Goal: Information Seeking & Learning: Learn about a topic

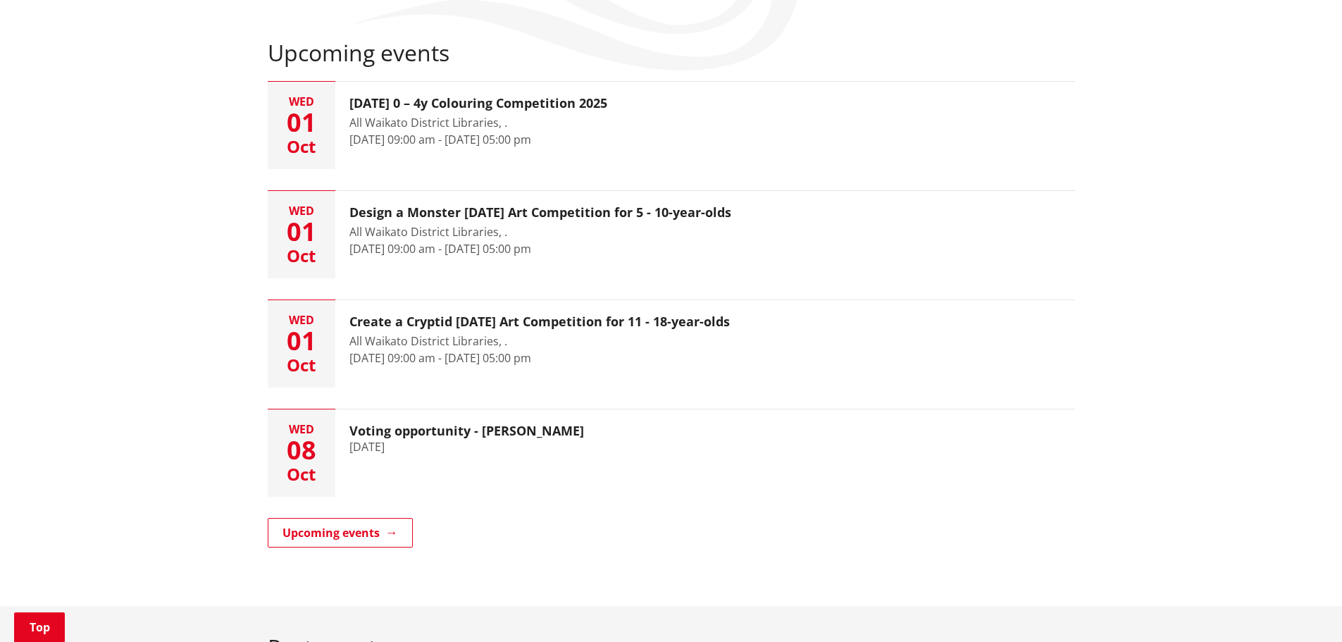
scroll to position [282, 0]
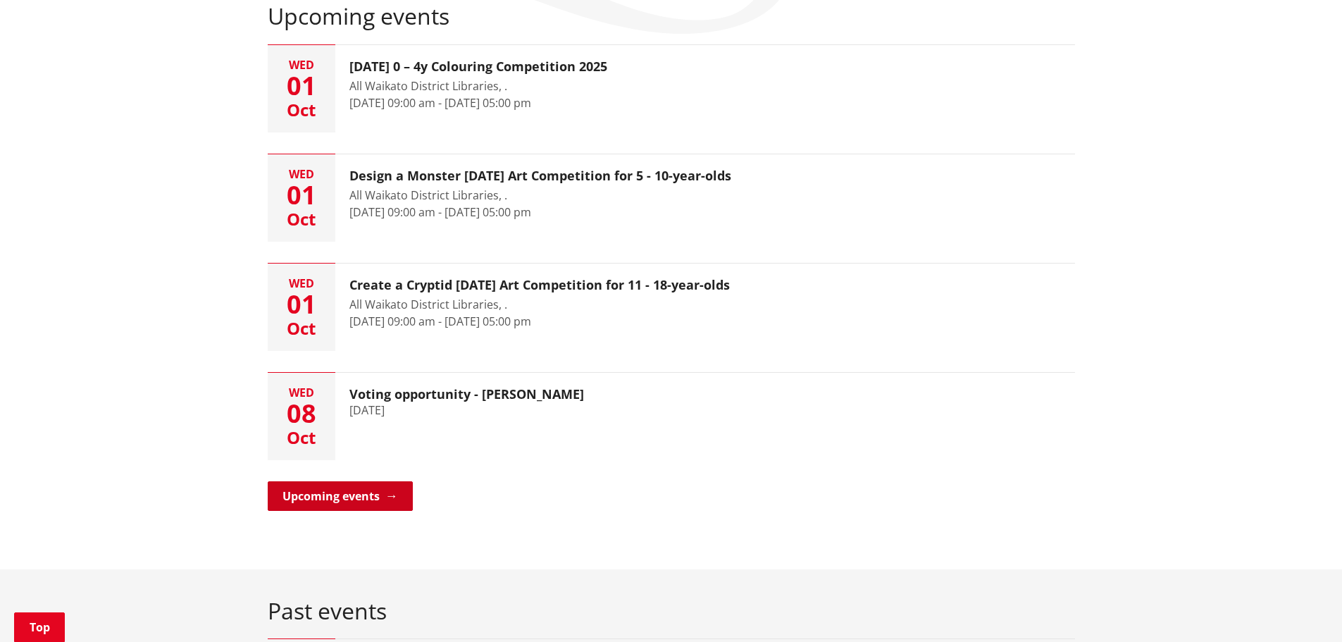
click at [345, 495] on link "Upcoming events" at bounding box center [340, 496] width 145 height 30
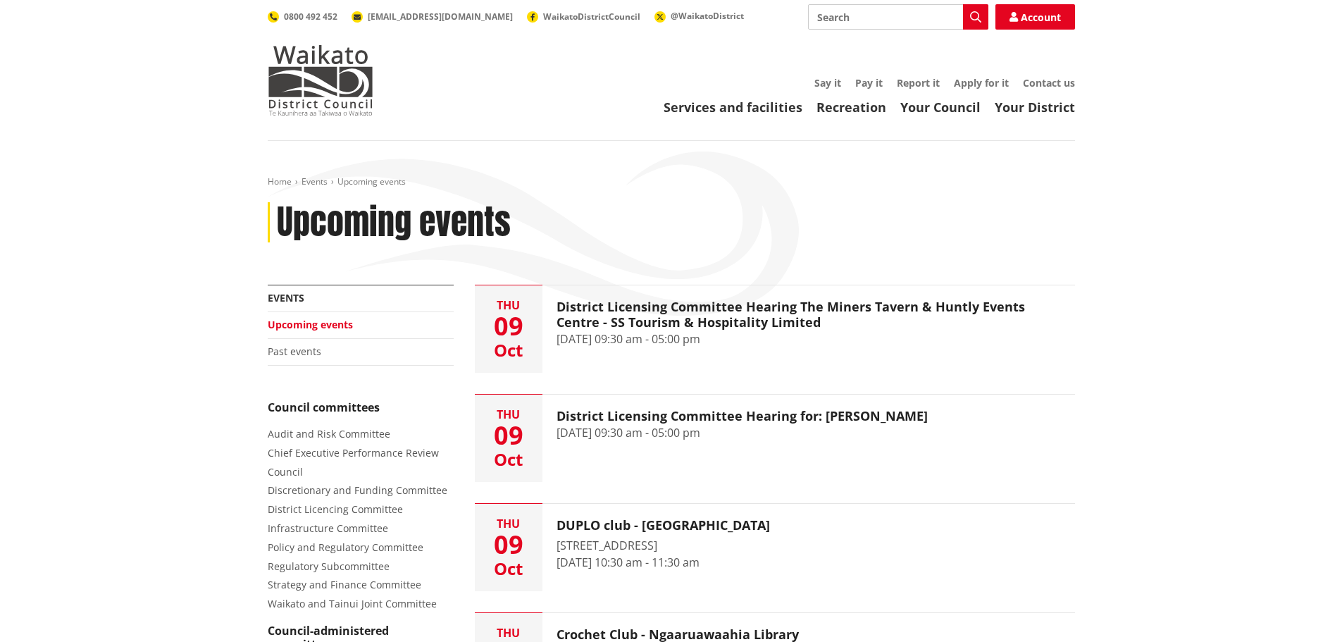
click at [856, 16] on input "Search" at bounding box center [898, 16] width 180 height 25
type input "changes"
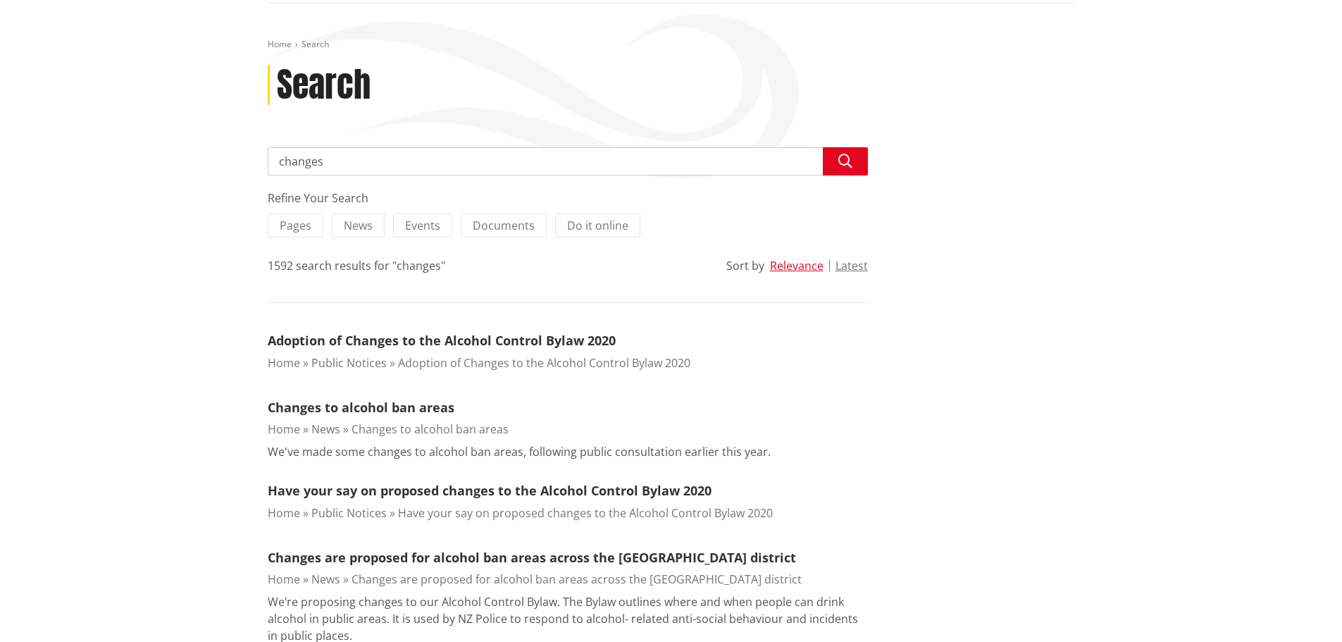
scroll to position [141, 0]
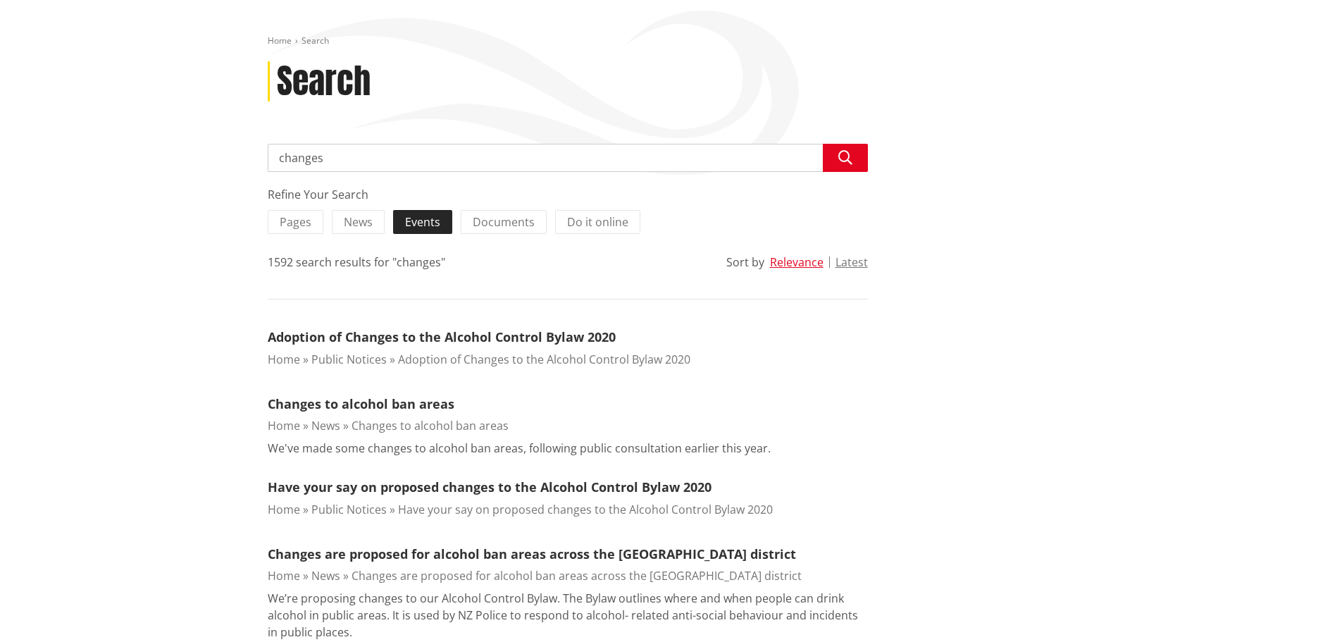
click at [426, 221] on span "Events" at bounding box center [422, 222] width 35 height 16
click at [0, 0] on input "Events" at bounding box center [0, 0] width 0 height 0
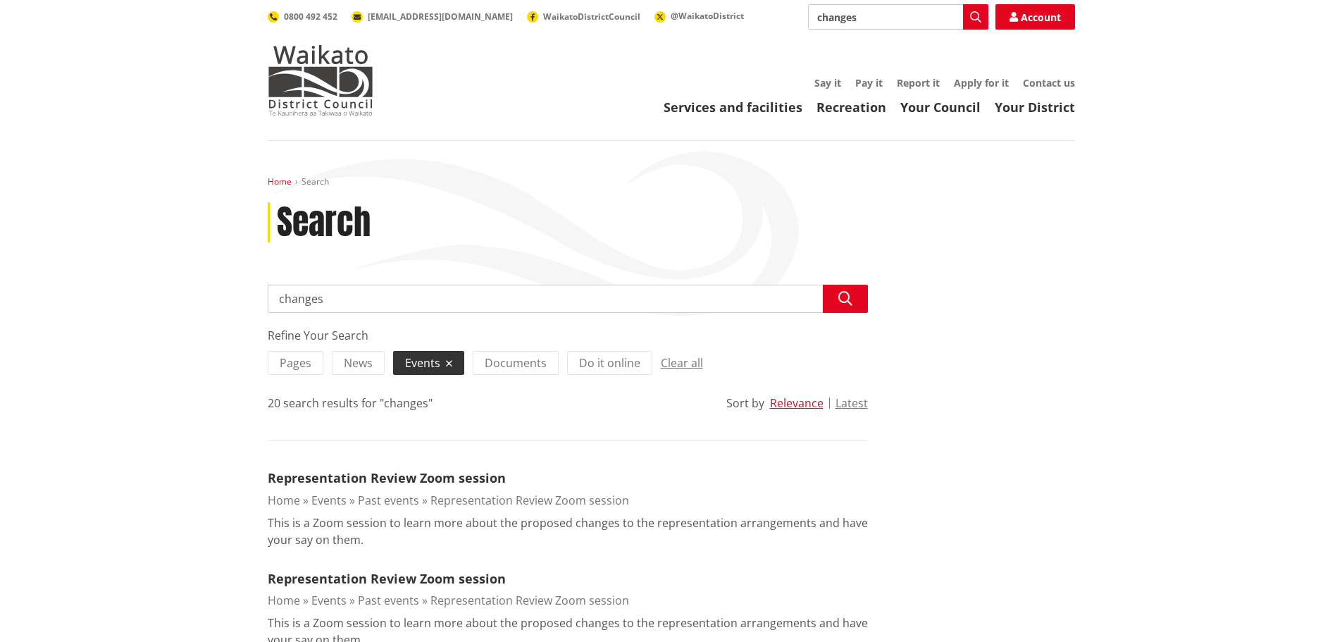
click at [280, 178] on link "Home" at bounding box center [280, 181] width 24 height 12
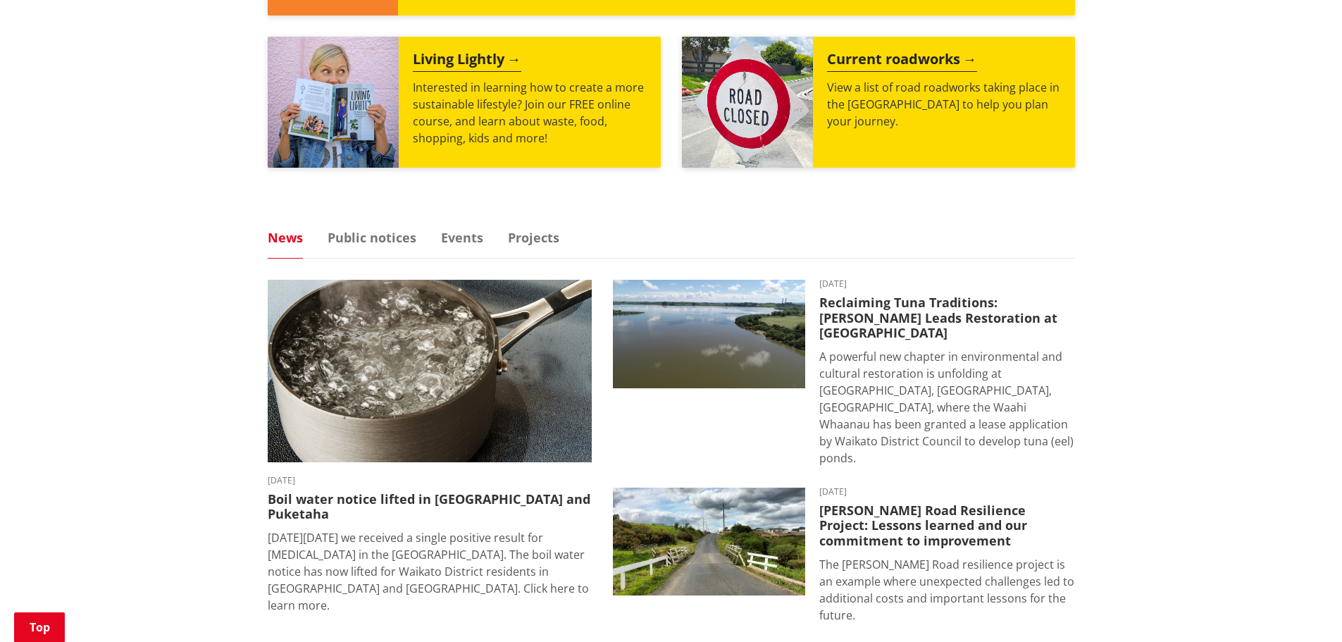
scroll to position [705, 0]
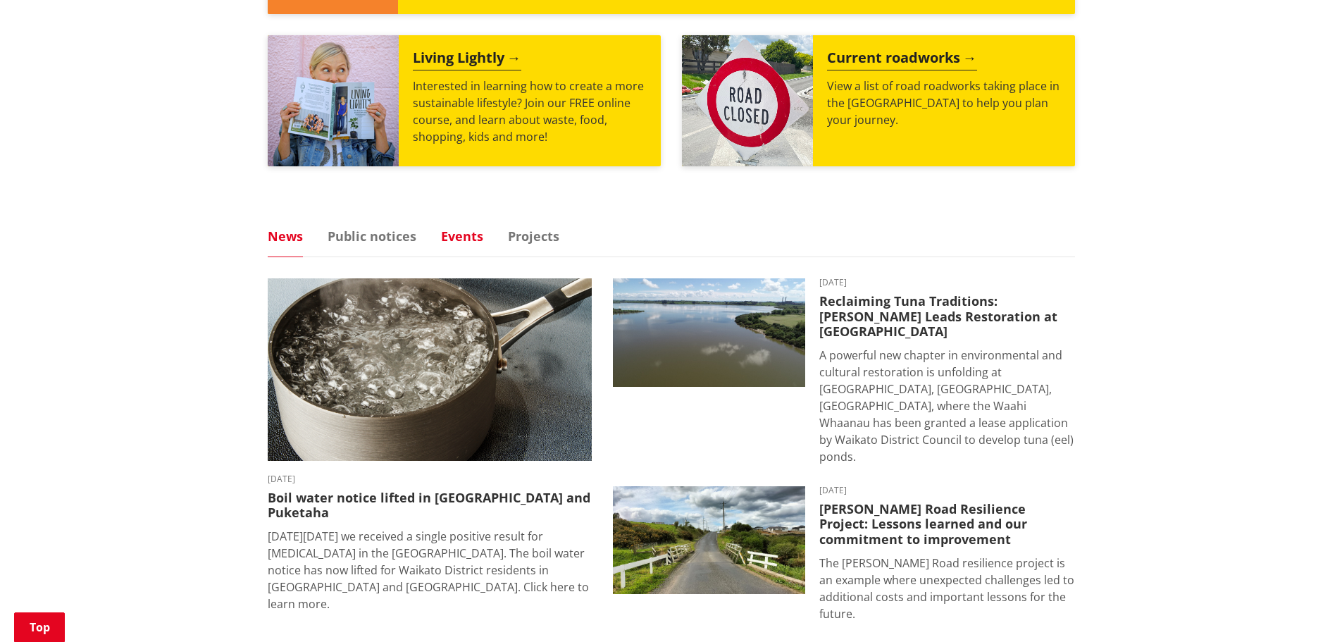
click at [459, 230] on link "Events" at bounding box center [462, 236] width 42 height 13
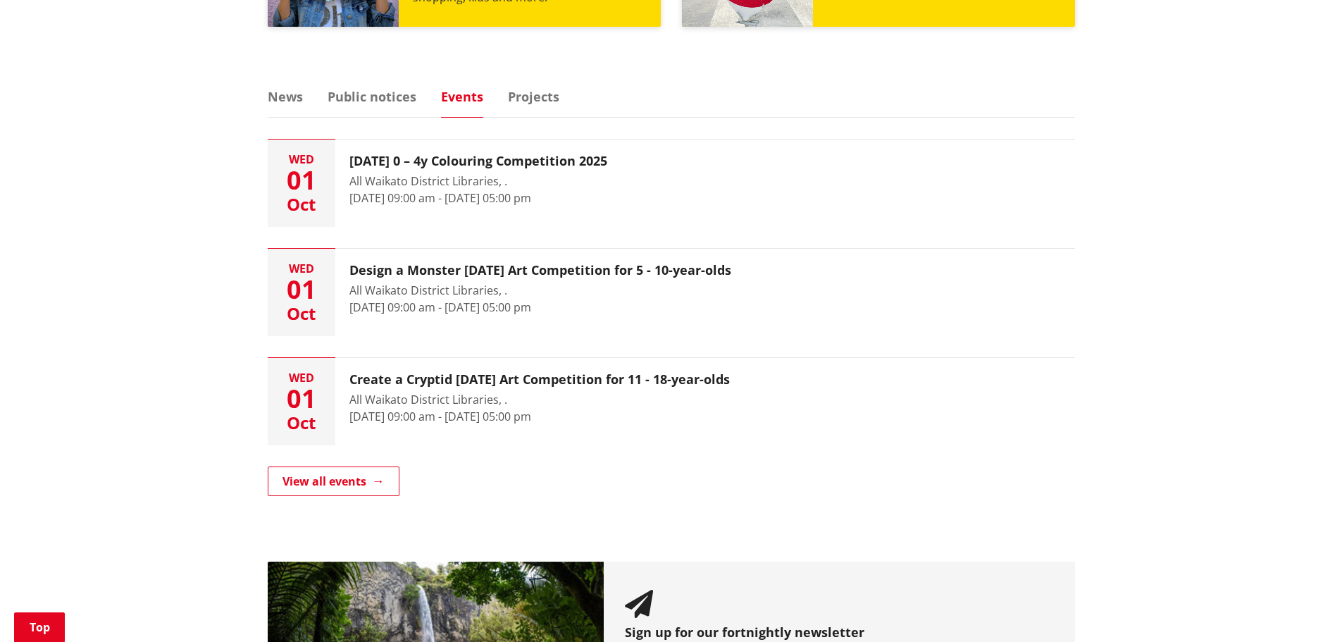
scroll to position [846, 0]
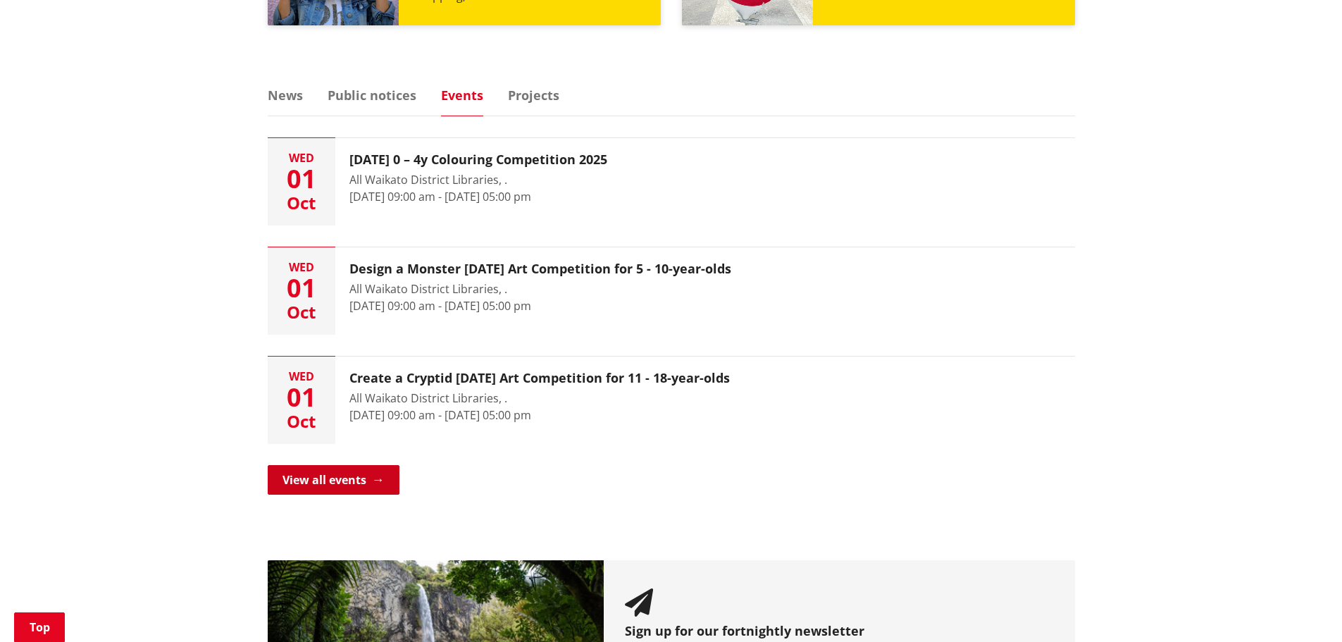
click at [338, 476] on link "View all events" at bounding box center [334, 480] width 132 height 30
click at [369, 98] on link "Public notices" at bounding box center [372, 95] width 89 height 13
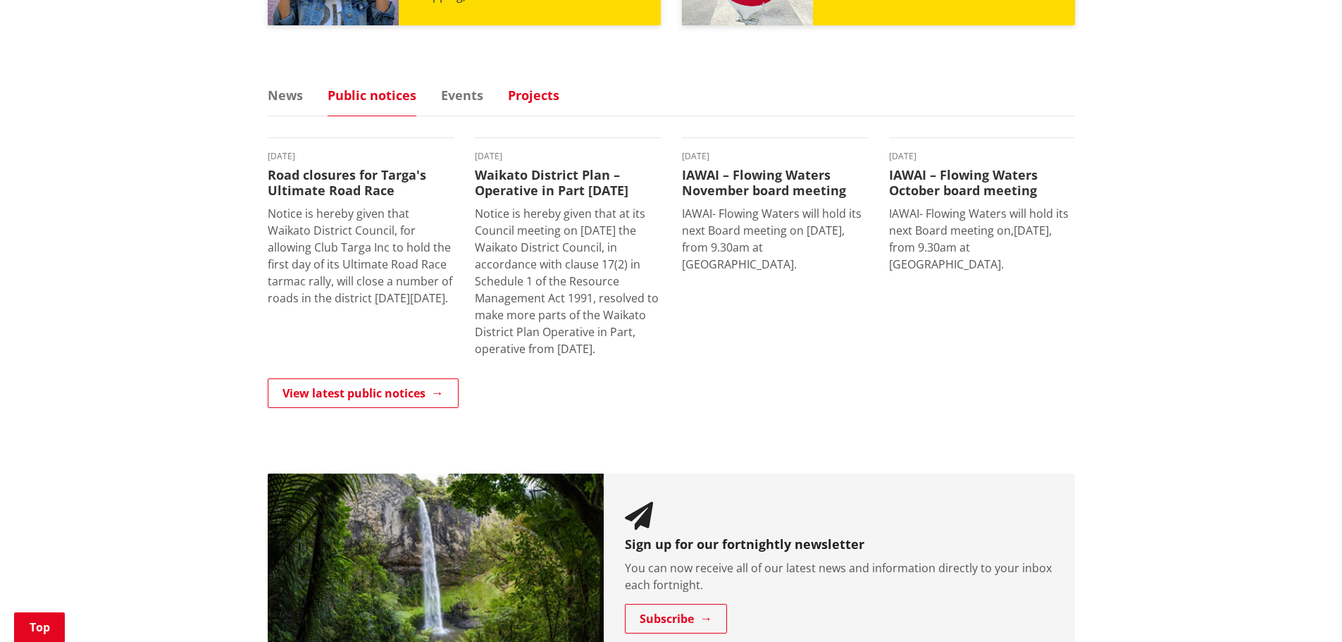
click at [530, 89] on link "Projects" at bounding box center [533, 95] width 51 height 13
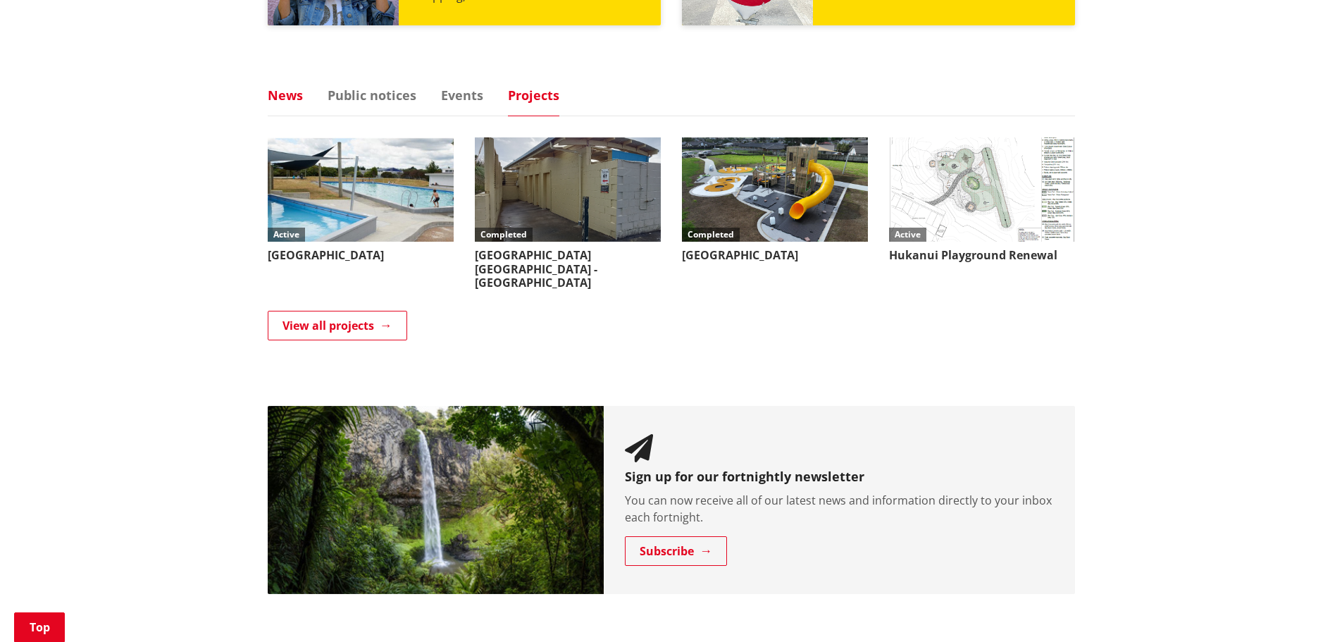
click at [292, 97] on link "News" at bounding box center [285, 95] width 35 height 13
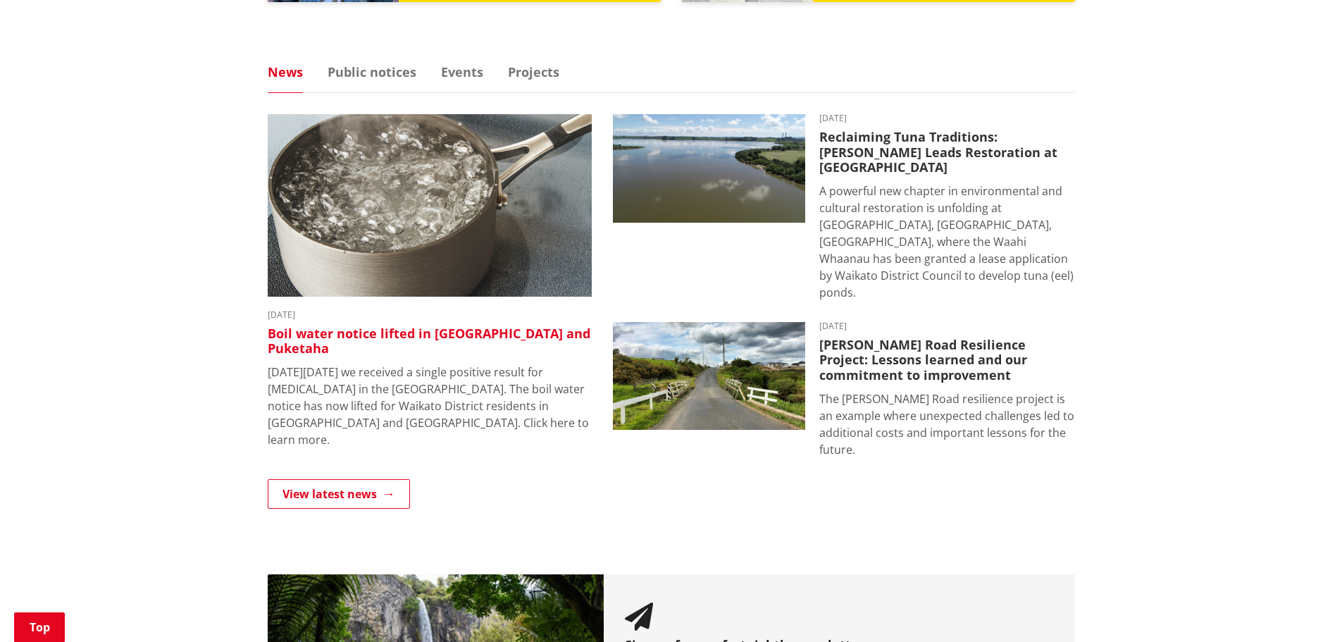
scroll to position [865, 0]
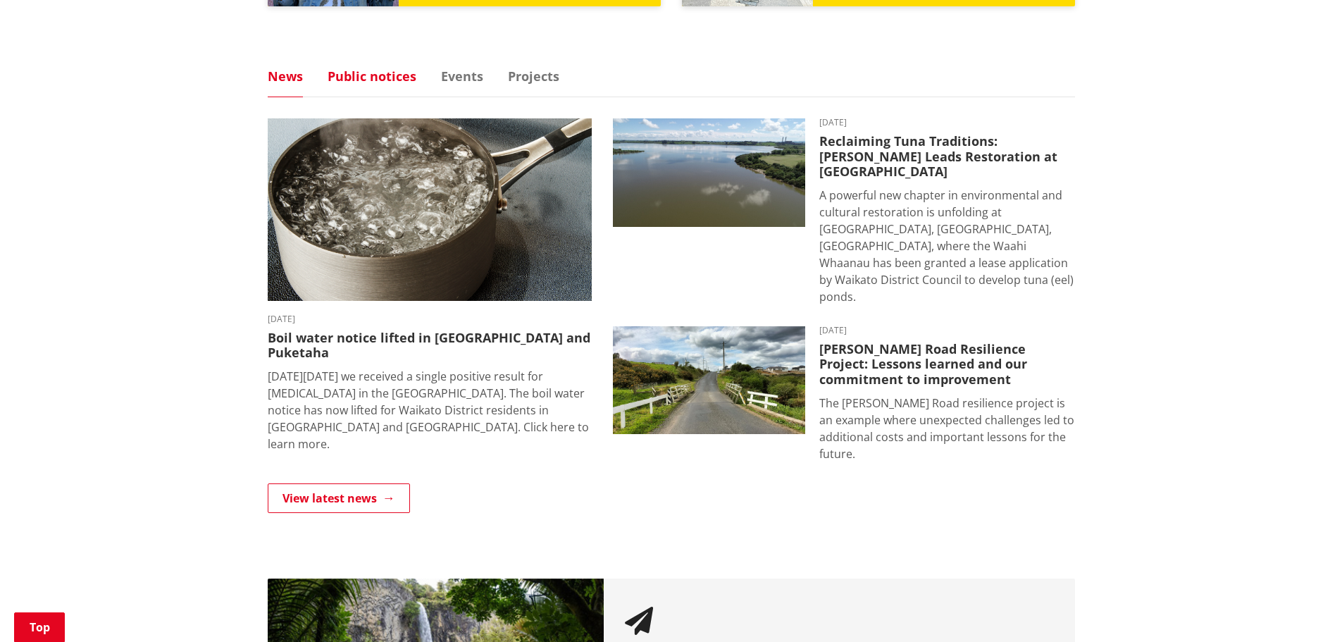
click at [378, 76] on link "Public notices" at bounding box center [372, 76] width 89 height 13
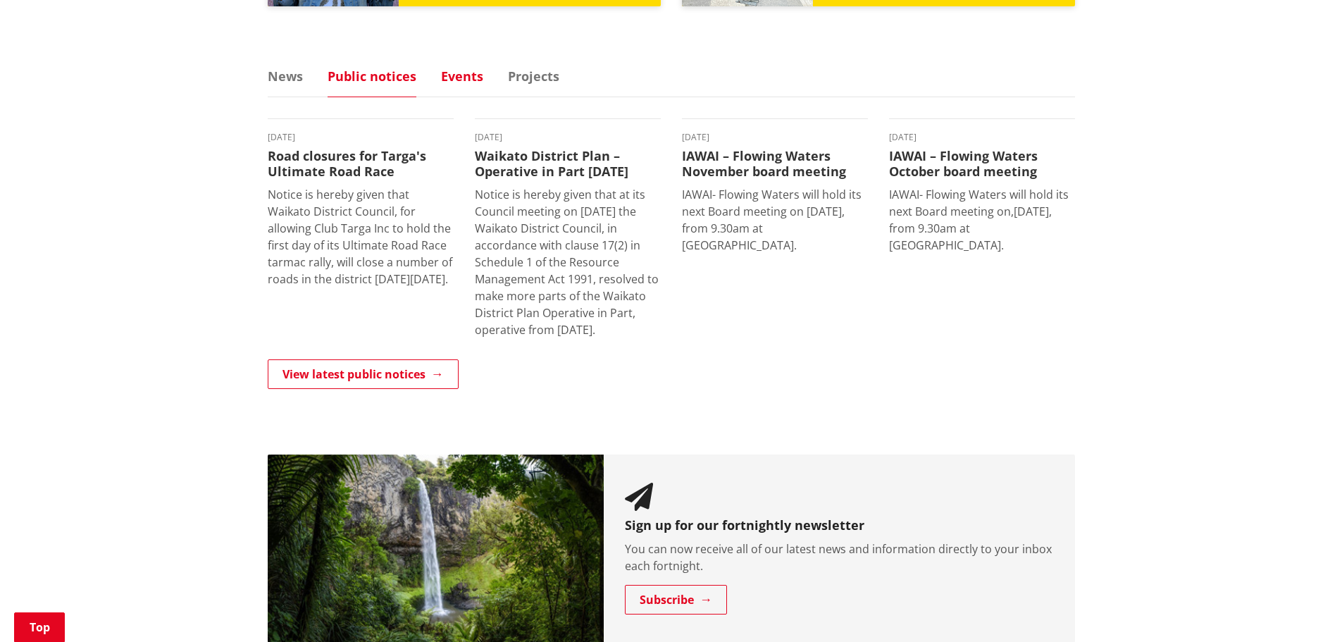
click at [464, 72] on link "Events" at bounding box center [462, 76] width 42 height 13
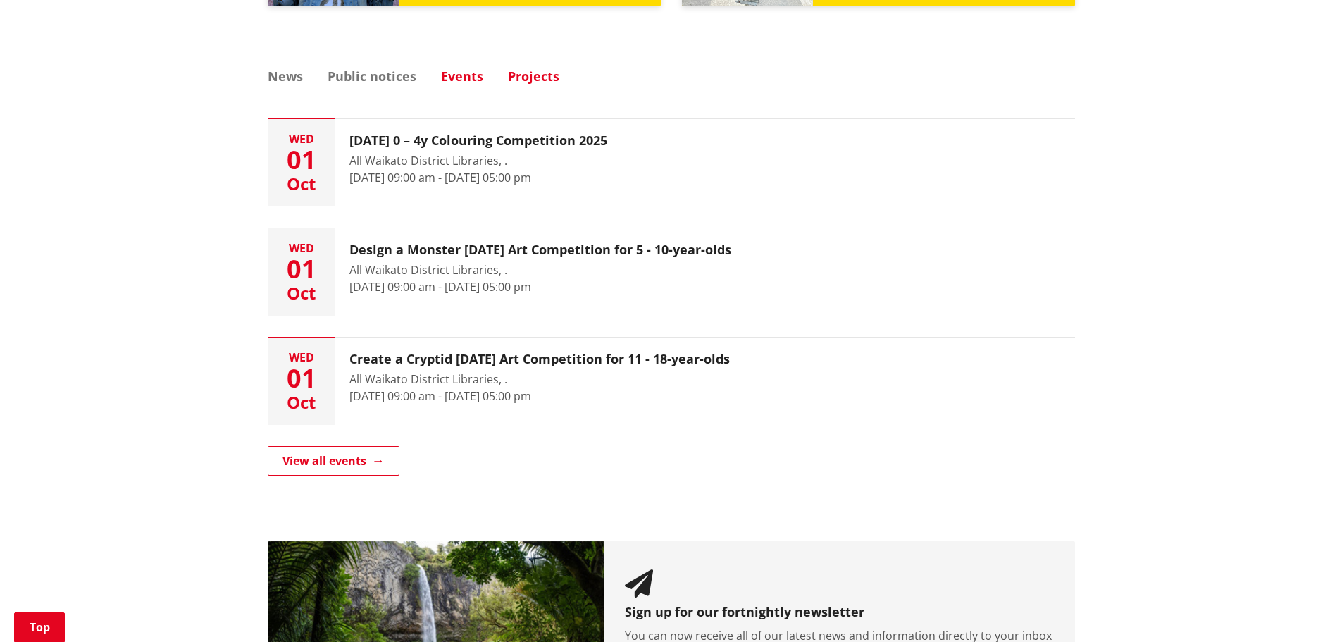
click at [531, 76] on link "Projects" at bounding box center [533, 76] width 51 height 13
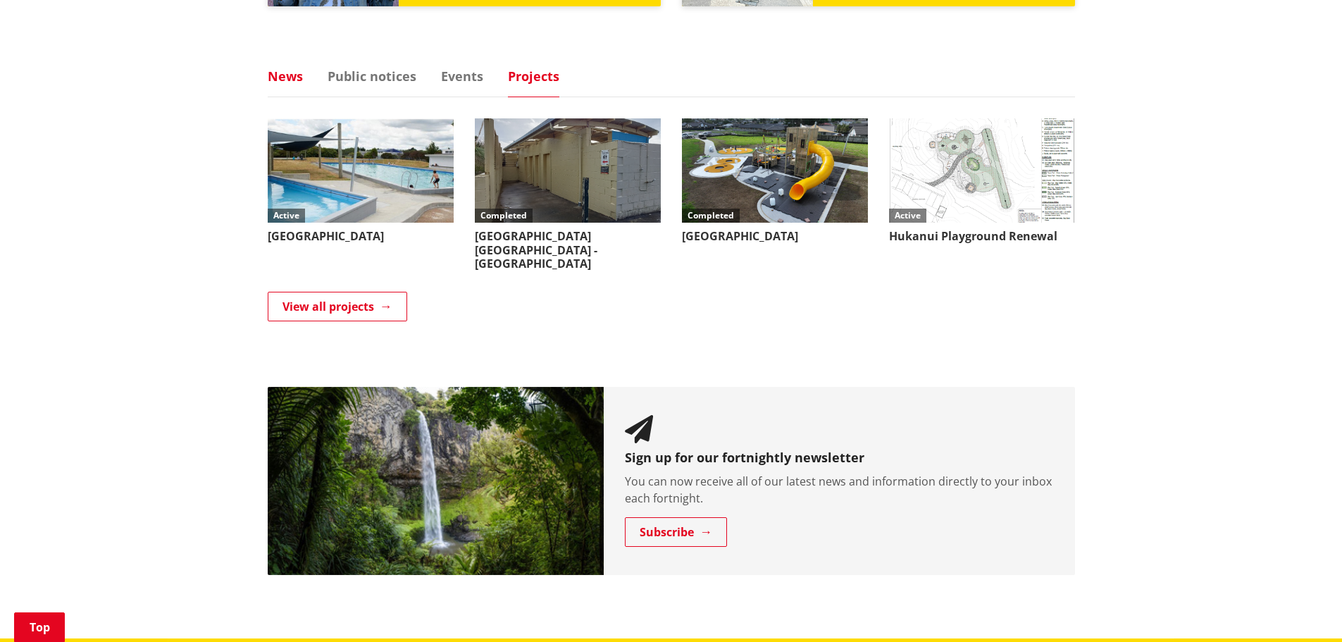
click at [287, 80] on link "News" at bounding box center [285, 76] width 35 height 13
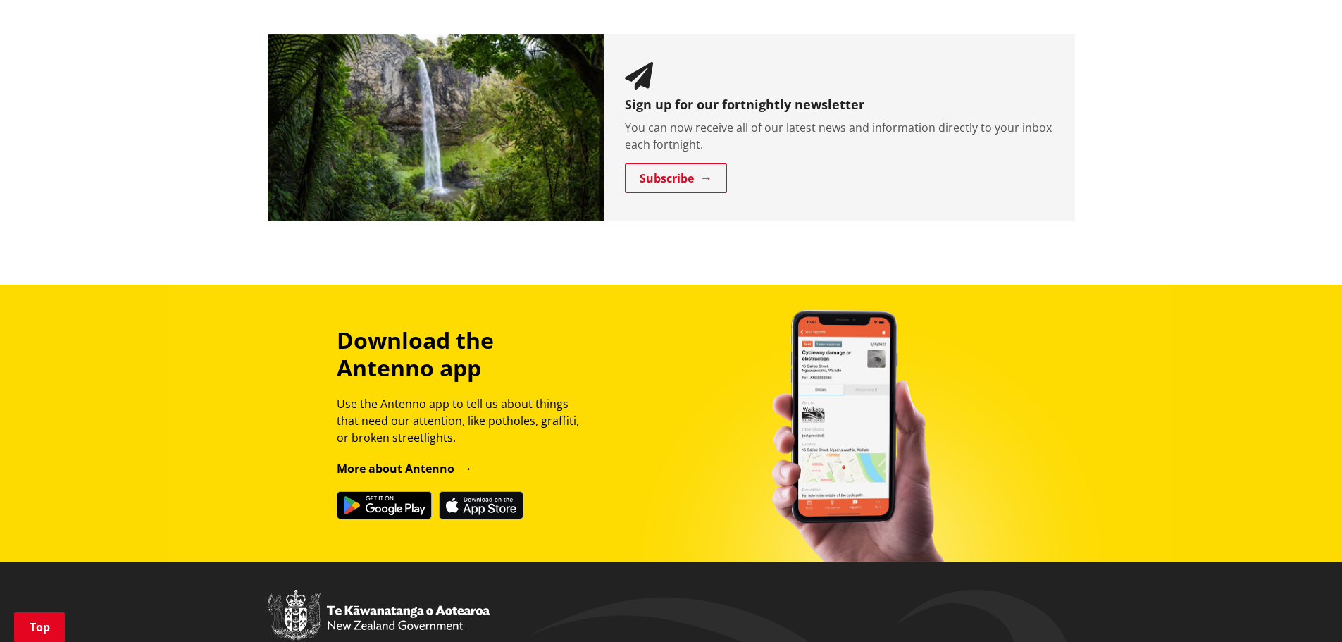
scroll to position [1640, 0]
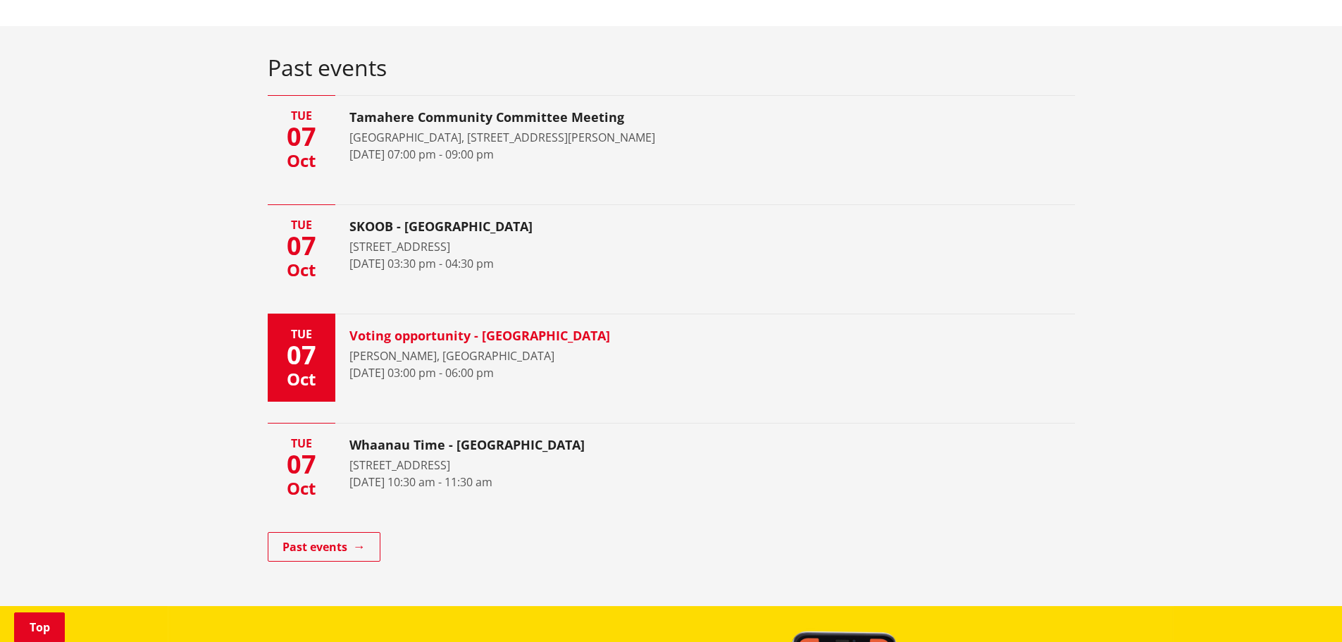
scroll to position [846, 0]
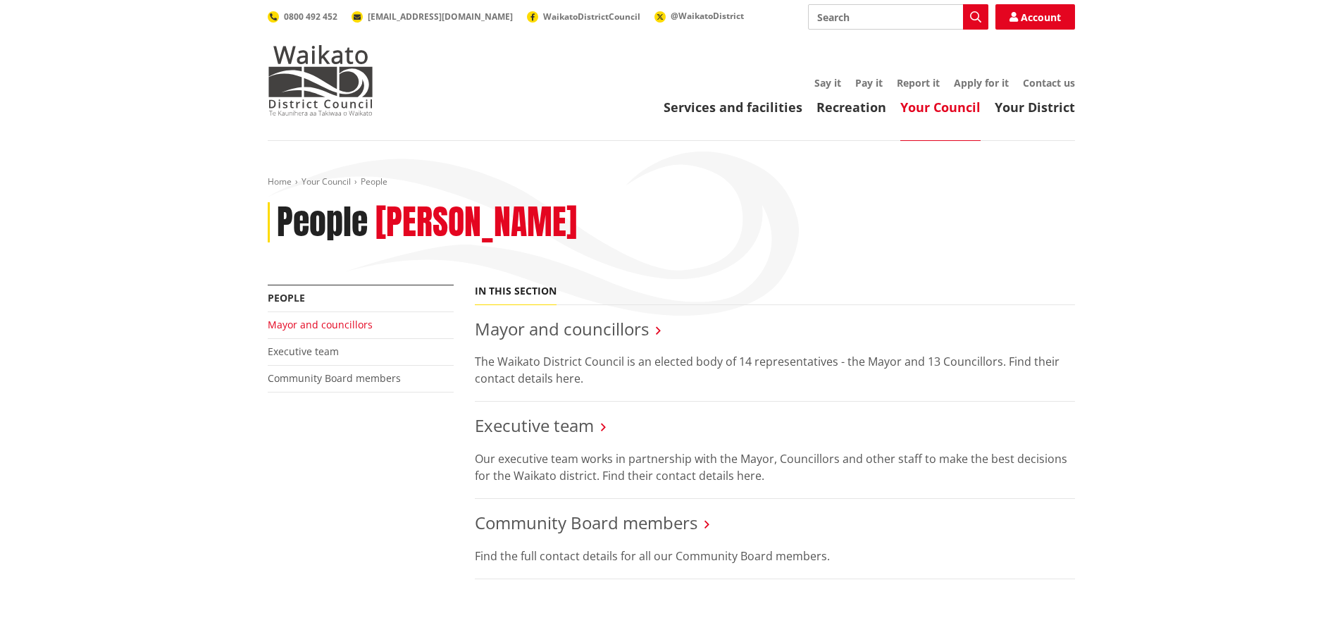
click at [303, 327] on link "Mayor and councillors" at bounding box center [320, 324] width 105 height 13
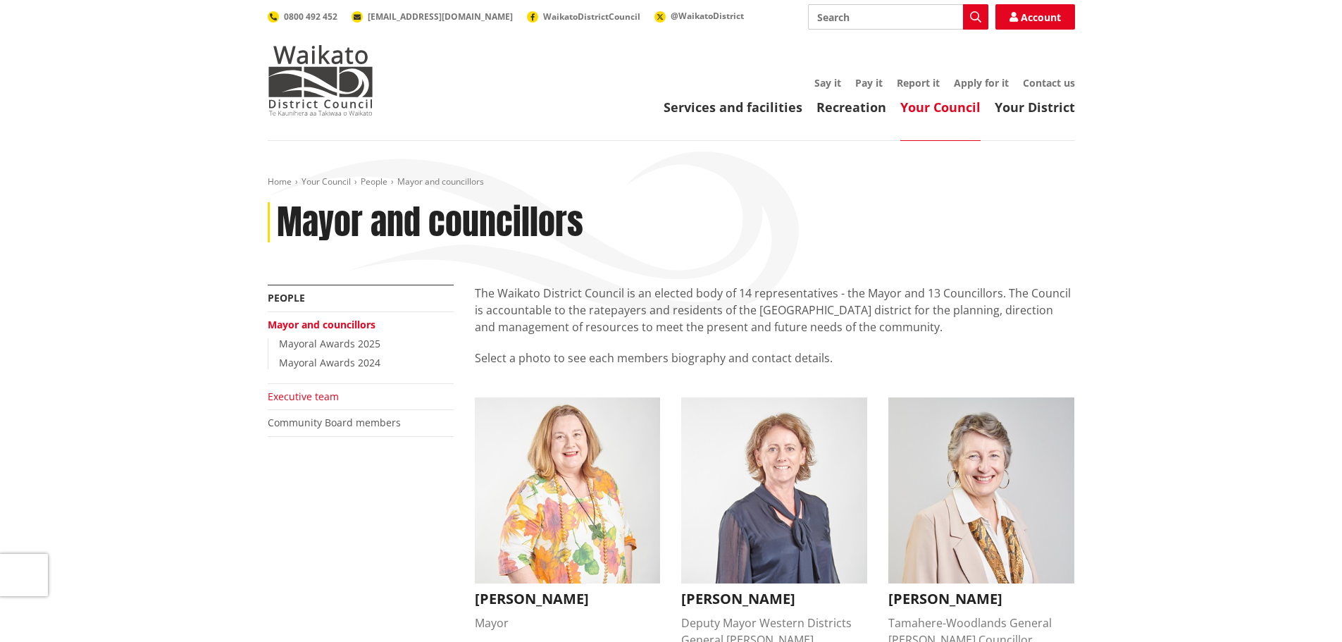
click at [296, 390] on link "Executive team" at bounding box center [303, 396] width 71 height 13
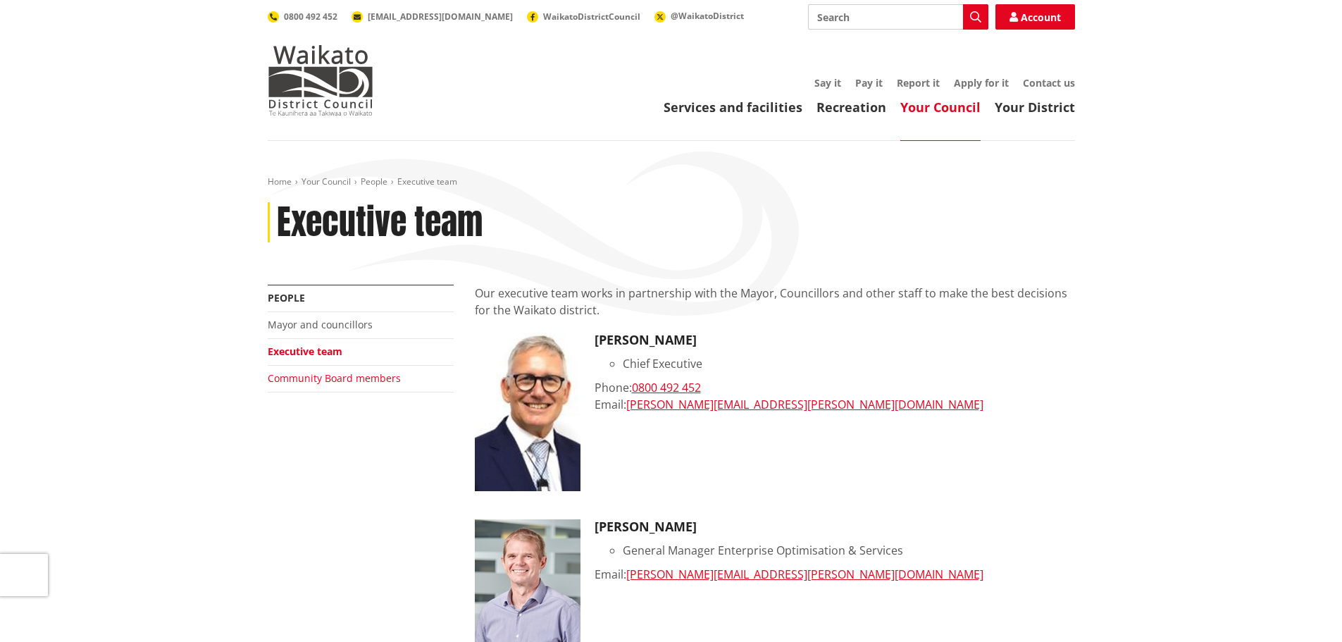
click at [314, 381] on link "Community Board members" at bounding box center [334, 377] width 133 height 13
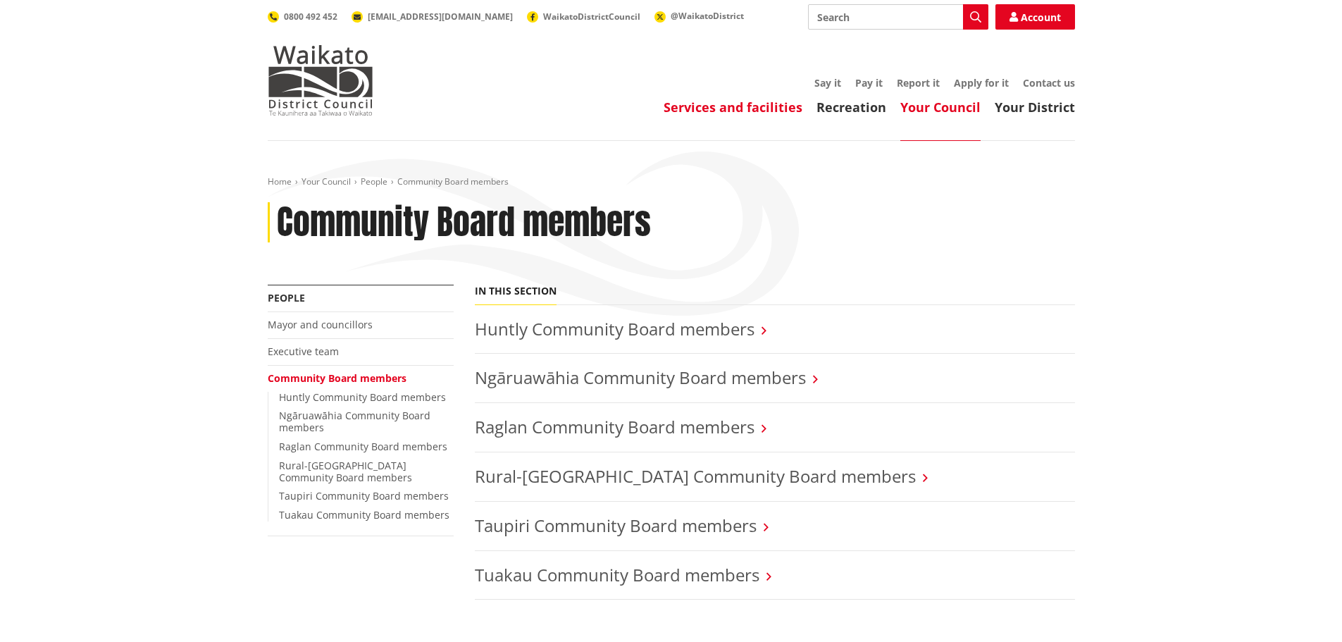
click at [741, 109] on link "Services and facilities" at bounding box center [733, 107] width 139 height 17
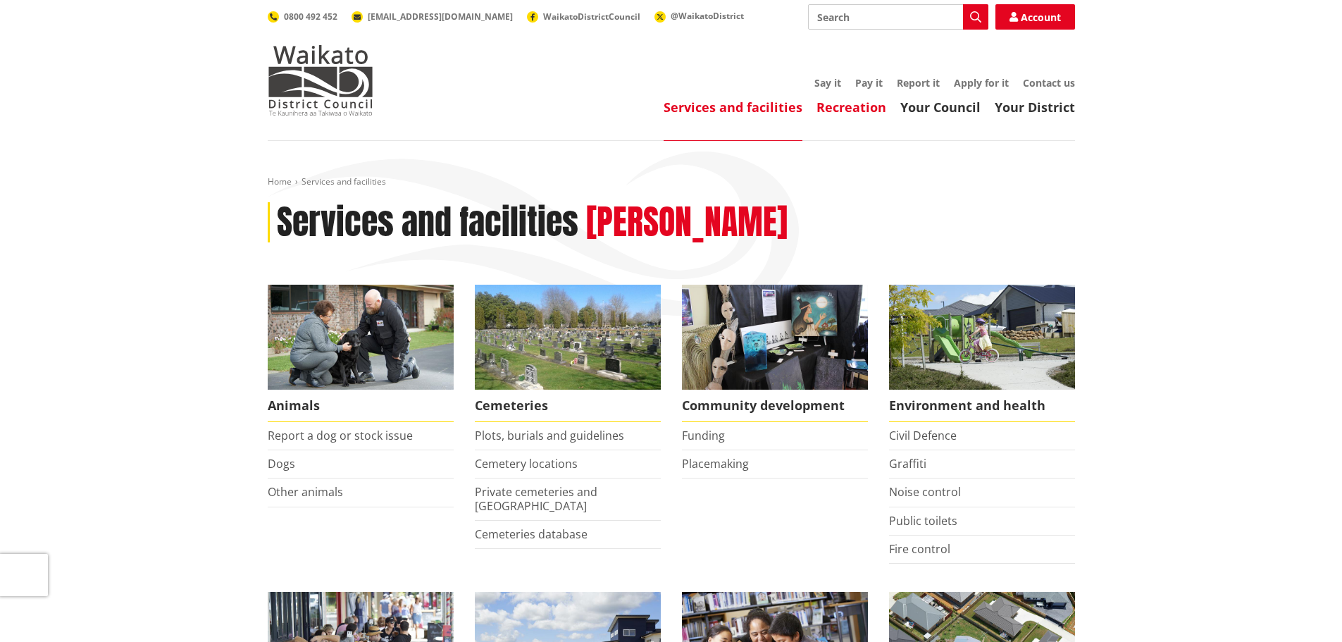
click at [848, 104] on link "Recreation" at bounding box center [852, 107] width 70 height 17
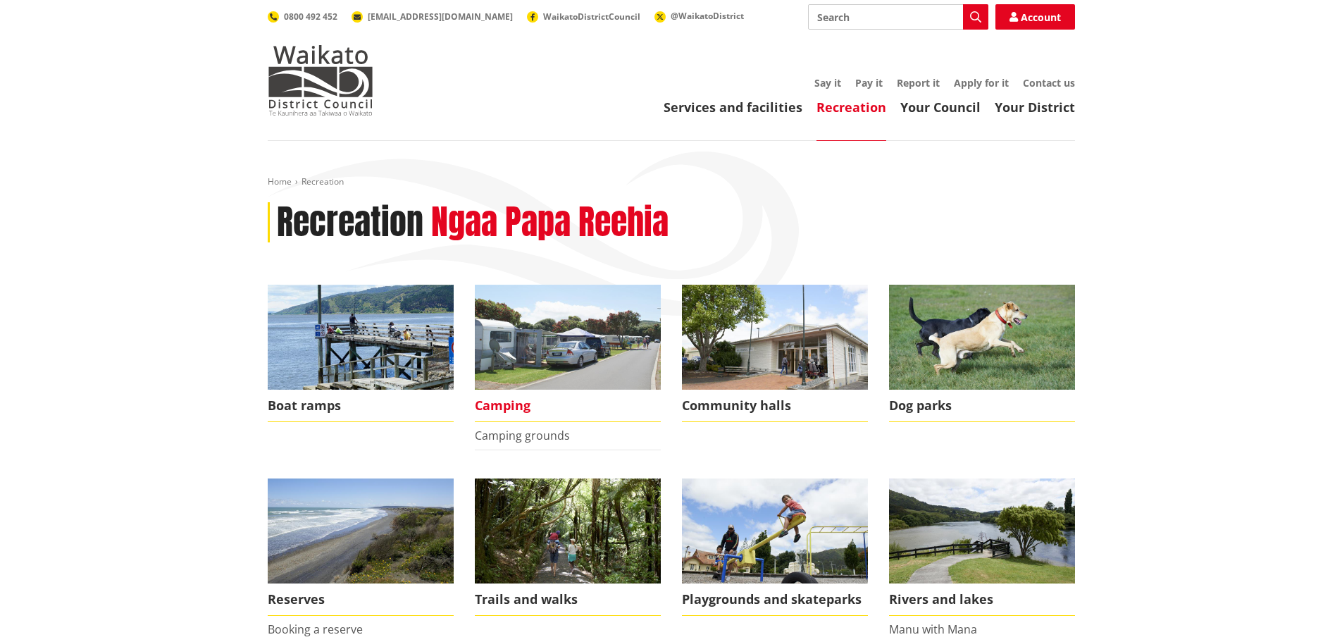
click at [607, 357] on img at bounding box center [568, 337] width 186 height 105
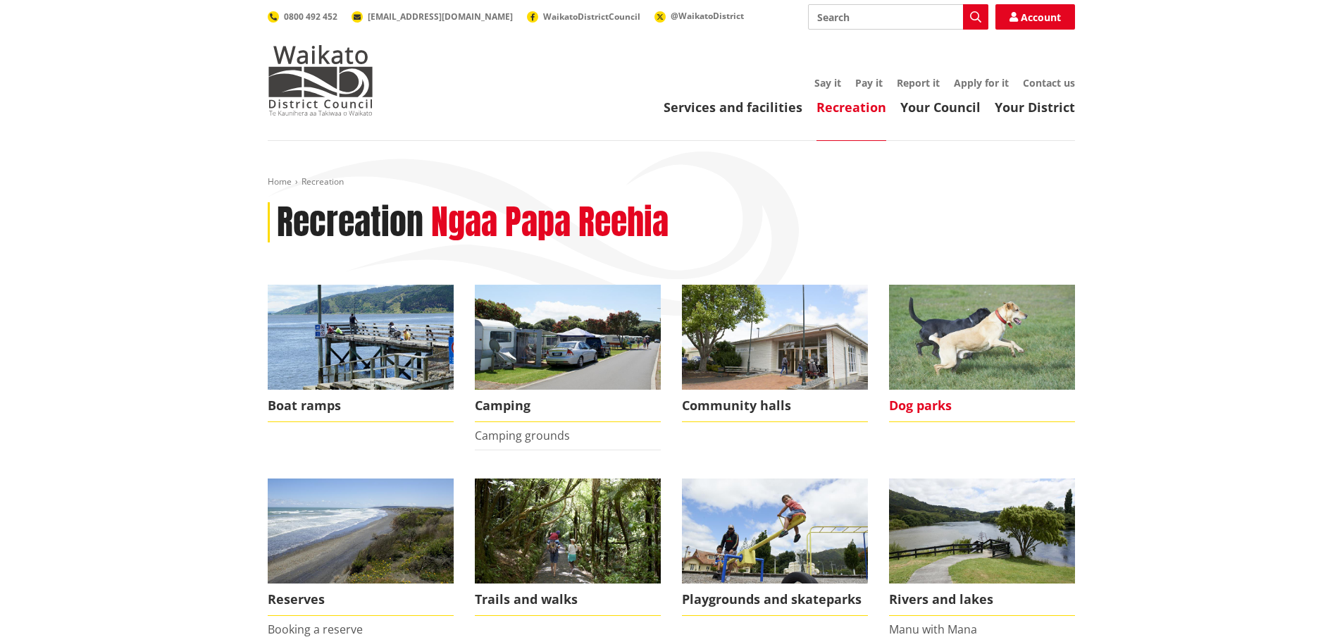
click at [1009, 345] on img at bounding box center [982, 337] width 186 height 105
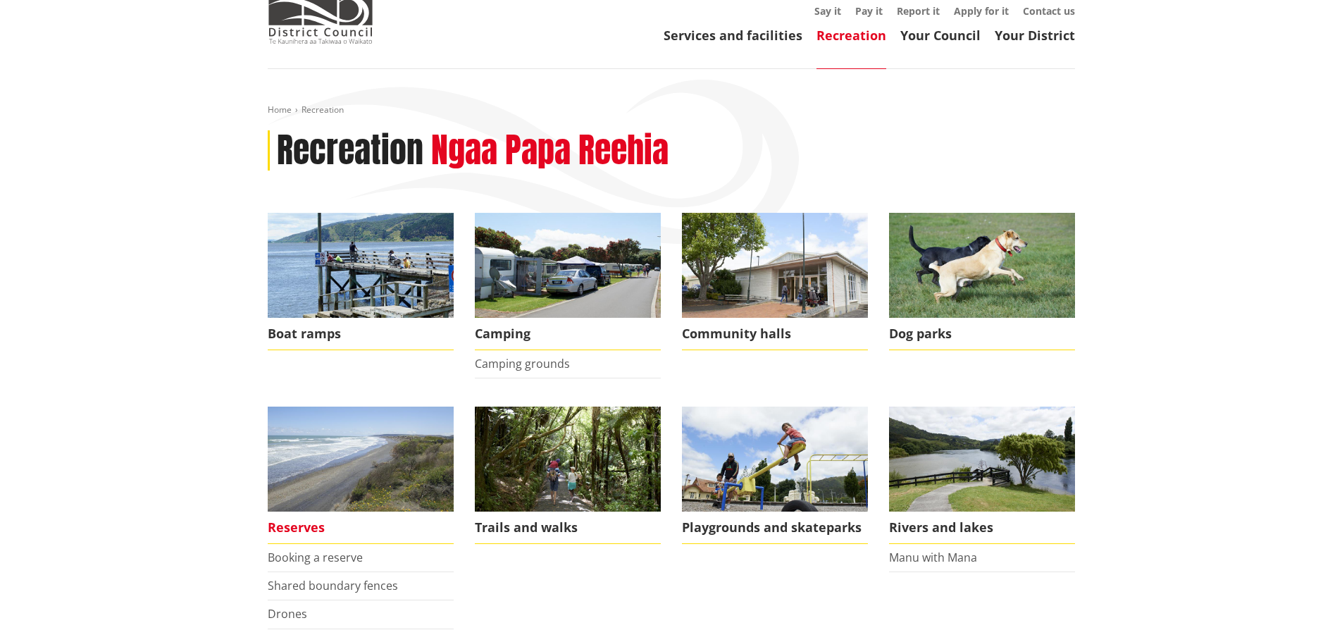
scroll to position [141, 0]
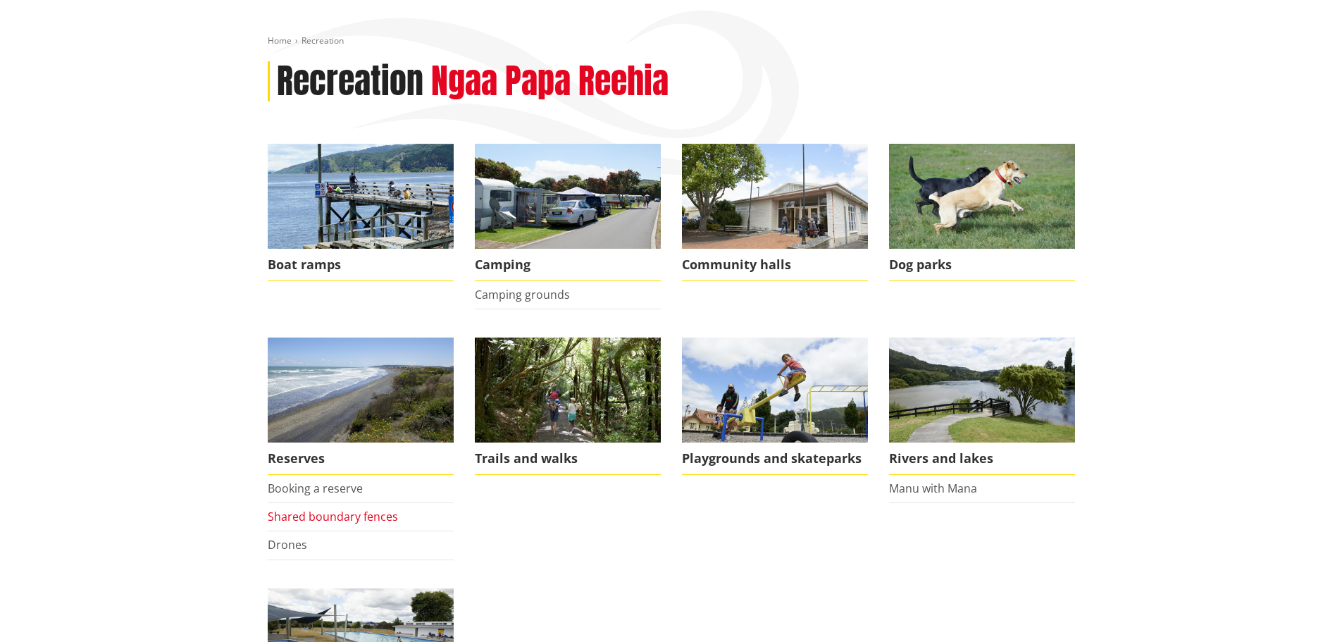
click at [302, 517] on link "Shared boundary fences" at bounding box center [333, 517] width 130 height 16
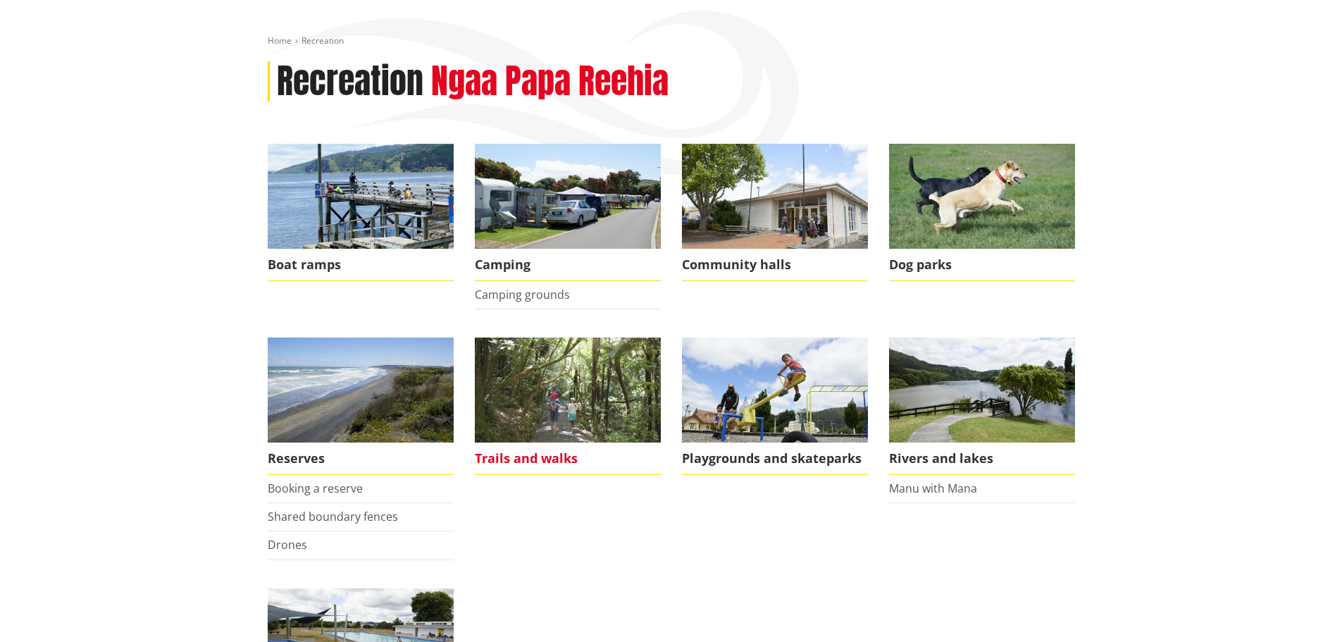
scroll to position [141, 0]
click at [555, 362] on img at bounding box center [568, 390] width 186 height 105
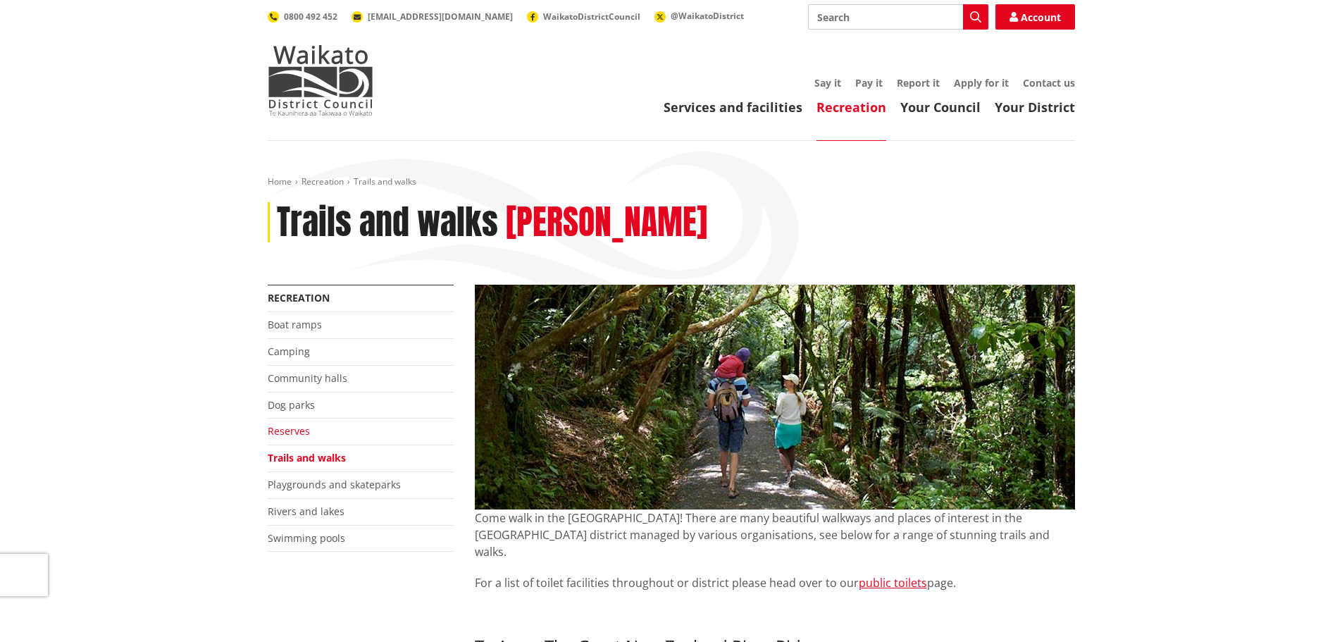
click at [295, 428] on link "Reserves" at bounding box center [289, 430] width 42 height 13
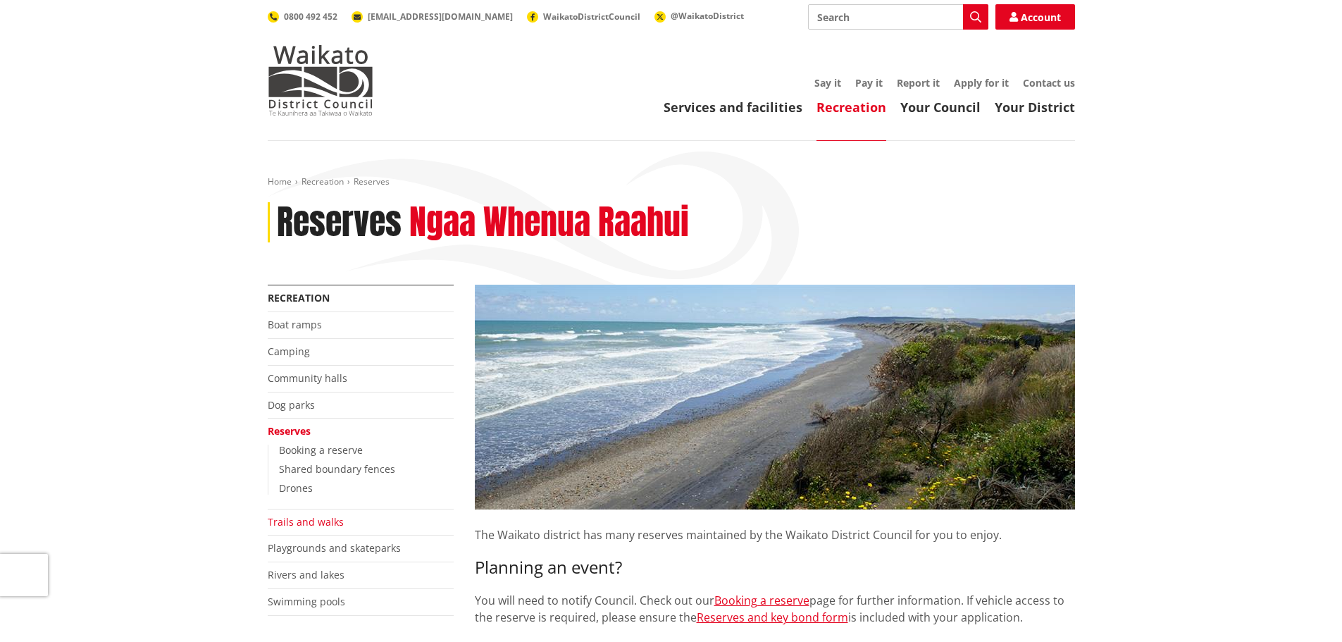
click at [316, 516] on link "Trails and walks" at bounding box center [306, 521] width 76 height 13
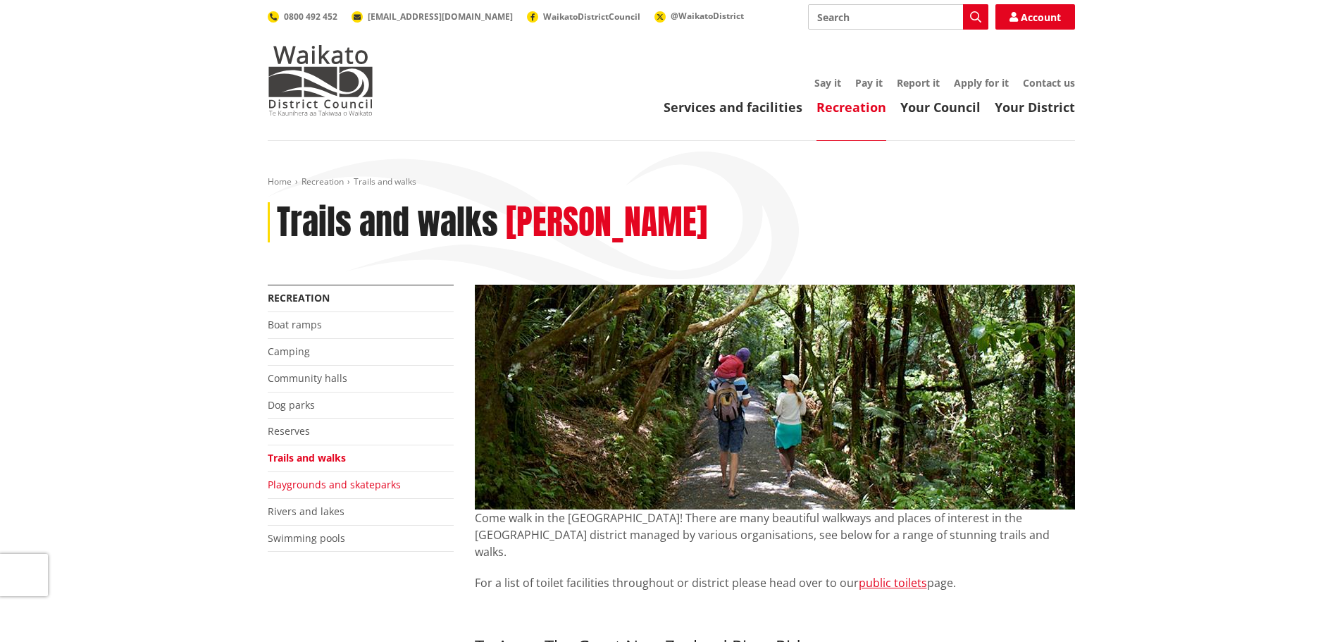
click at [321, 481] on link "Playgrounds and skateparks" at bounding box center [334, 484] width 133 height 13
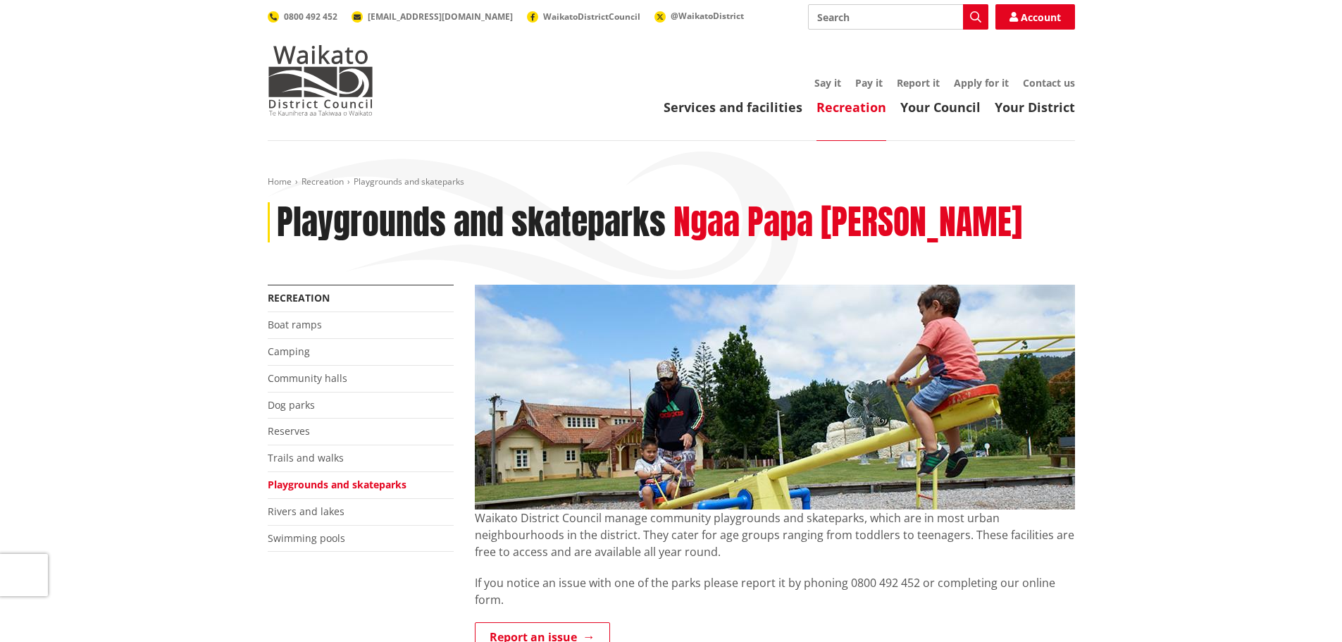
click at [317, 518] on li "Rivers and lakes" at bounding box center [361, 512] width 186 height 27
click at [317, 513] on link "Rivers and lakes" at bounding box center [306, 511] width 77 height 13
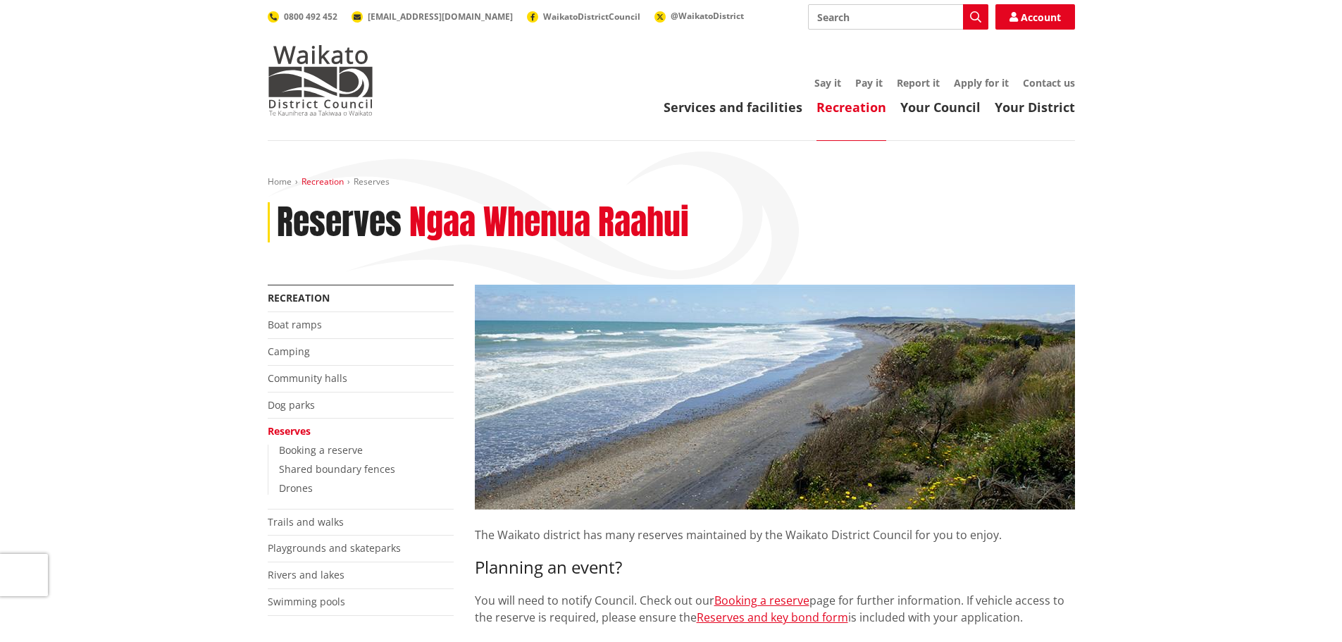
click at [317, 181] on link "Recreation" at bounding box center [323, 181] width 42 height 12
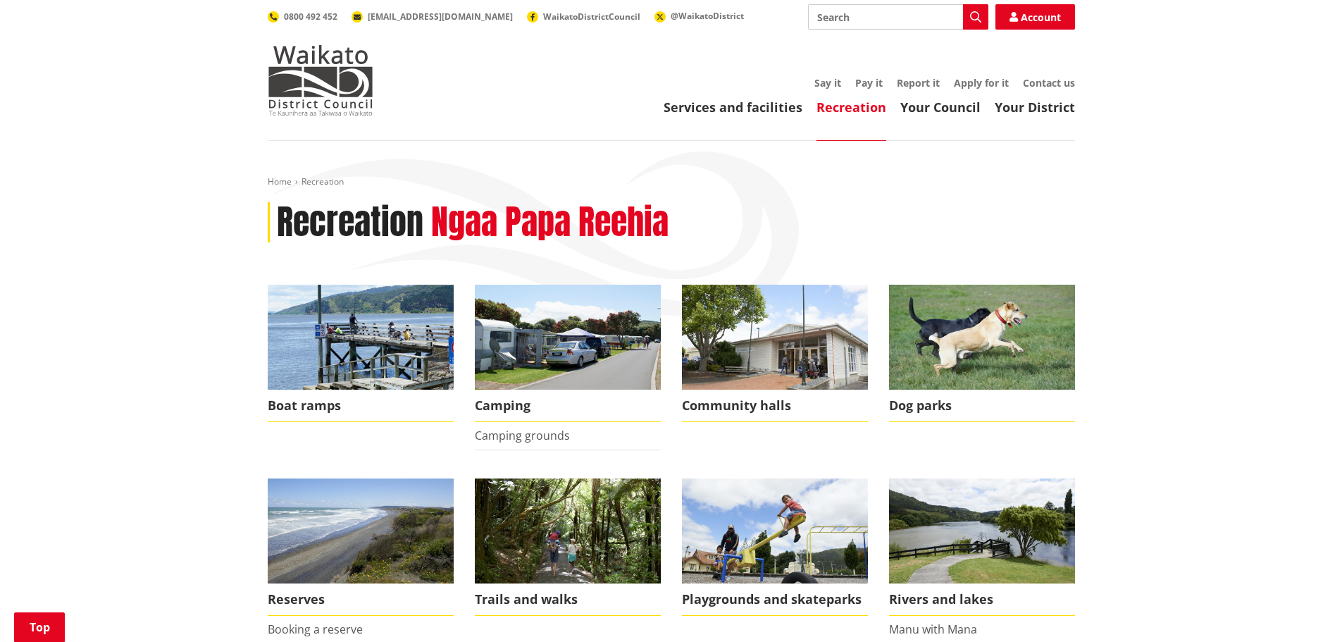
scroll to position [282, 0]
